Goal: Entertainment & Leisure: Consume media (video, audio)

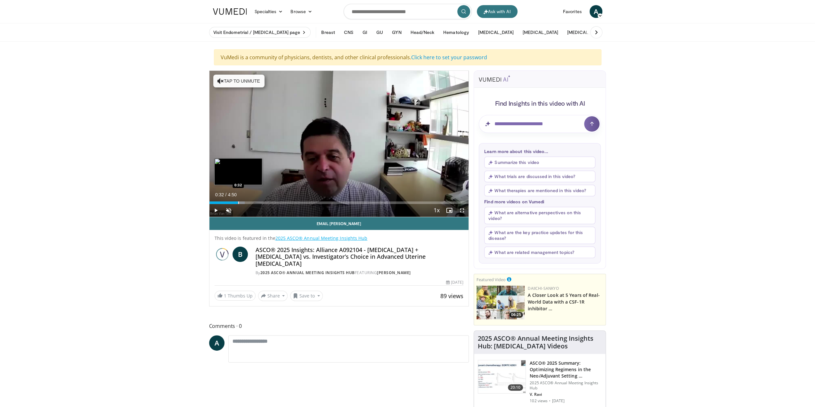
click at [238, 203] on div "Progress Bar" at bounding box center [238, 202] width 1 height 3
click at [254, 204] on video-js "**********" at bounding box center [338, 144] width 259 height 146
click at [275, 203] on div "Progress Bar" at bounding box center [275, 202] width 1 height 3
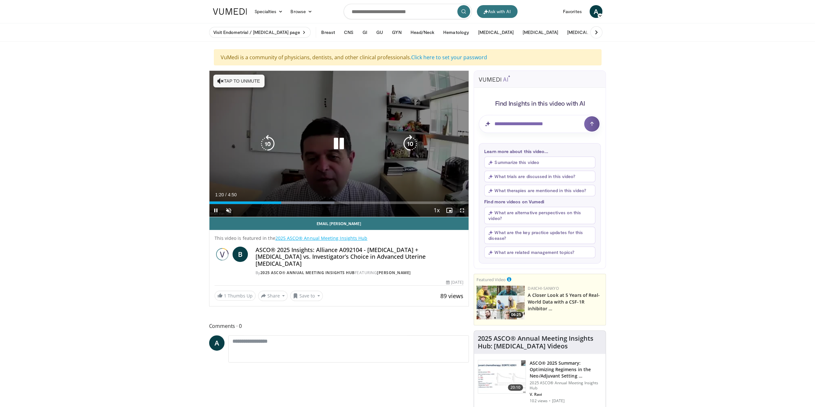
click at [264, 159] on div "10 seconds Tap to unmute" at bounding box center [338, 144] width 259 height 146
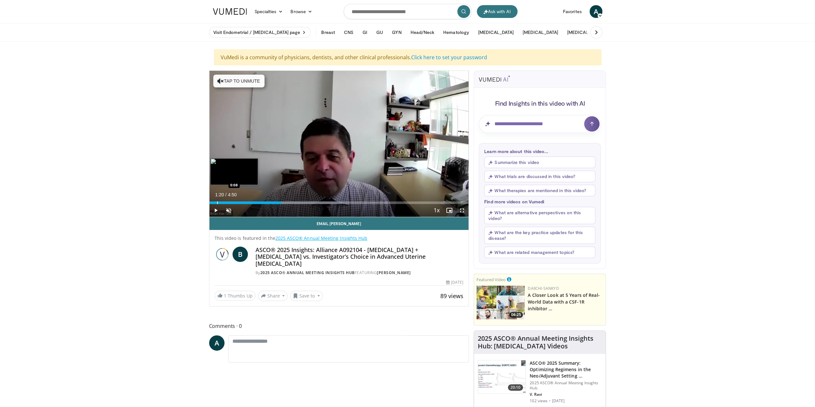
click at [216, 200] on div "Loaded : 51.28% 1:20 0:08" at bounding box center [338, 201] width 259 height 6
drag, startPoint x: 241, startPoint y: 208, endPoint x: 247, endPoint y: 208, distance: 6.1
click at [247, 209] on div "53%" at bounding box center [246, 210] width 18 height 2
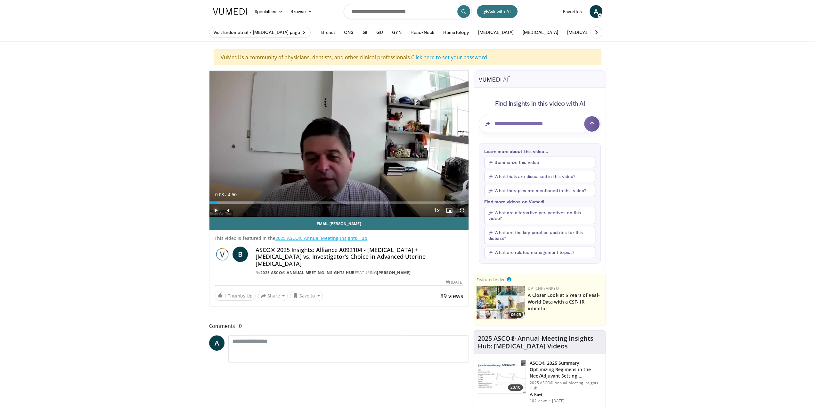
click at [220, 207] on span "Video Player" at bounding box center [215, 210] width 13 height 13
drag, startPoint x: 247, startPoint y: 210, endPoint x: 262, endPoint y: 211, distance: 14.7
click at [262, 211] on div "Mute 100%" at bounding box center [244, 210] width 45 height 13
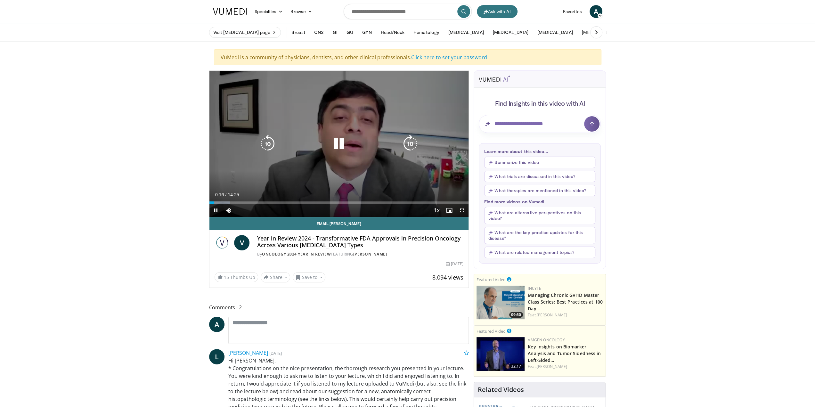
click at [279, 117] on div "10 seconds Tap to unmute" at bounding box center [338, 144] width 259 height 146
